Goal: Navigation & Orientation: Find specific page/section

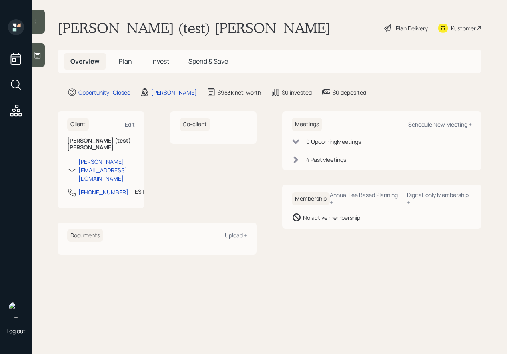
click at [456, 26] on div "Kustomer" at bounding box center [463, 28] width 25 height 8
